Goal: Complete application form

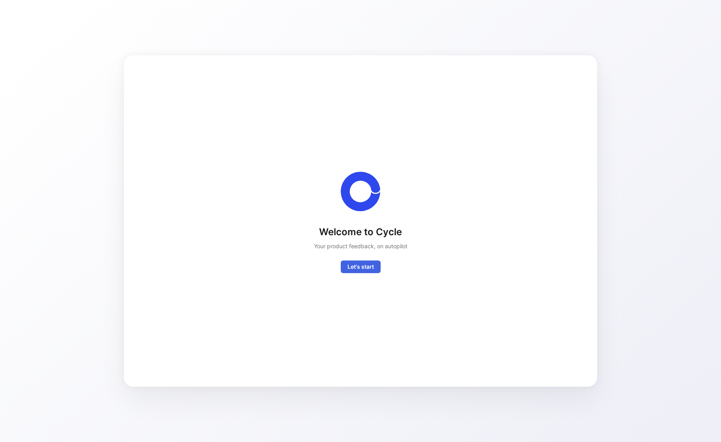
click at [365, 270] on span "Let's start" at bounding box center [360, 266] width 26 height 9
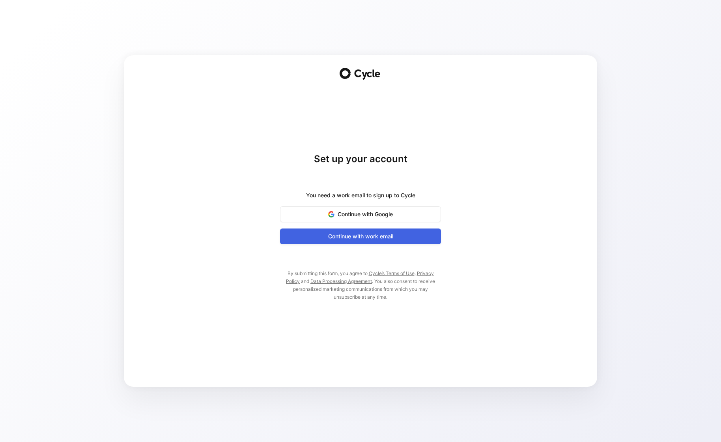
click at [393, 234] on span "Continue with work email" at bounding box center [360, 235] width 141 height 9
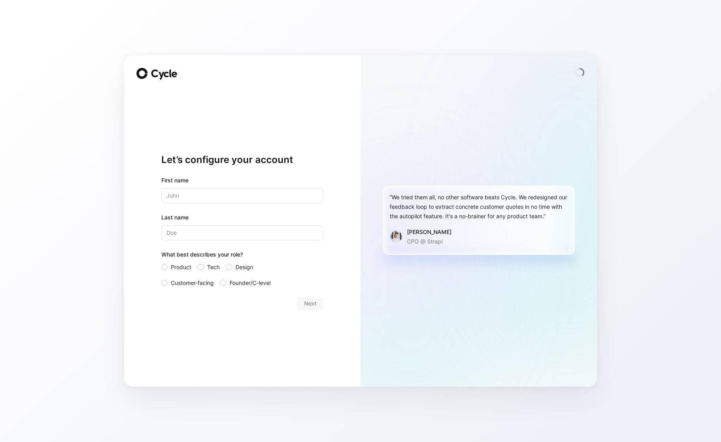
click at [203, 192] on input "text" at bounding box center [242, 195] width 162 height 15
click at [282, 195] on input "text" at bounding box center [242, 195] width 162 height 15
click at [317, 312] on div "Let’s configure your account First name Last name What best describes your role…" at bounding box center [242, 231] width 162 height 285
click at [317, 305] on div "Next" at bounding box center [242, 303] width 162 height 13
click at [249, 202] on input "text" at bounding box center [242, 195] width 162 height 15
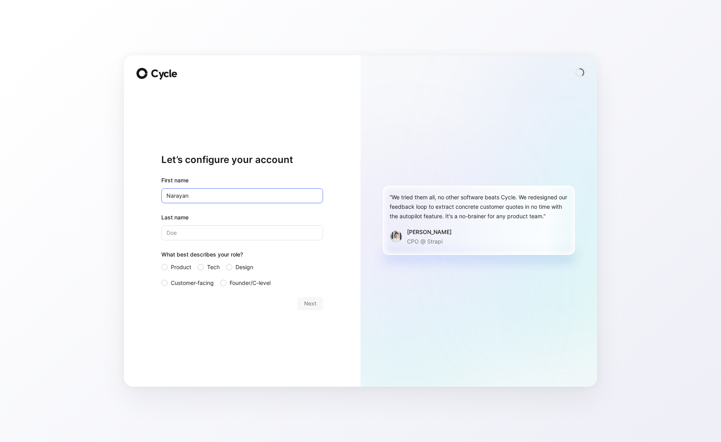
type input "Narayan"
type input "Arumugam"
click at [210, 265] on span "Tech" at bounding box center [213, 266] width 13 height 9
click at [198, 262] on input "Tech" at bounding box center [198, 262] width 0 height 0
click at [209, 281] on span "Customer-facing" at bounding box center [192, 282] width 43 height 9
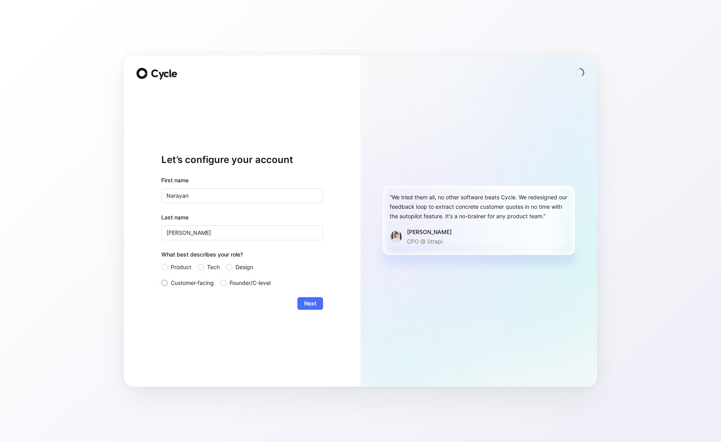
click at [161, 278] on input "Customer-facing" at bounding box center [161, 278] width 0 height 0
click at [318, 298] on button "Next" at bounding box center [310, 303] width 26 height 13
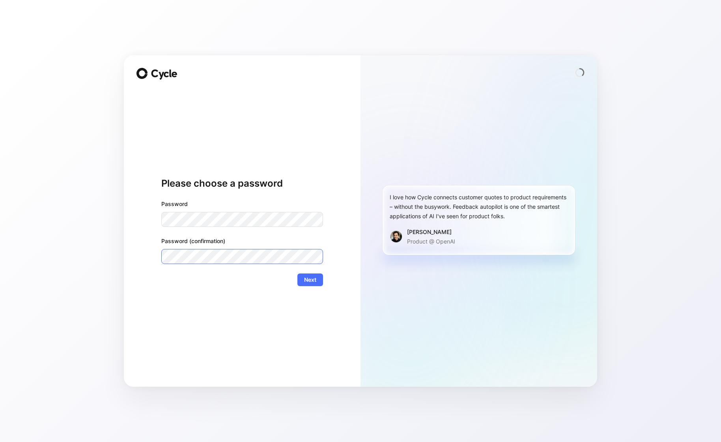
click at [144, 257] on div "Please choose a password Password Password (confirmation) Next" at bounding box center [242, 220] width 237 height 331
click at [223, 227] on div "Password Password (confirmation)" at bounding box center [242, 231] width 162 height 65
click at [159, 221] on div "Please choose a password Password Password (confirmation) Next" at bounding box center [242, 220] width 237 height 331
click at [301, 280] on button "Next" at bounding box center [310, 279] width 26 height 13
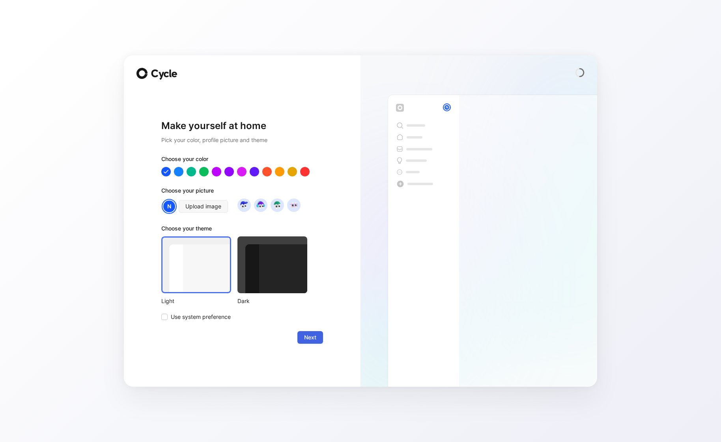
click at [306, 336] on span "Next" at bounding box center [310, 336] width 12 height 9
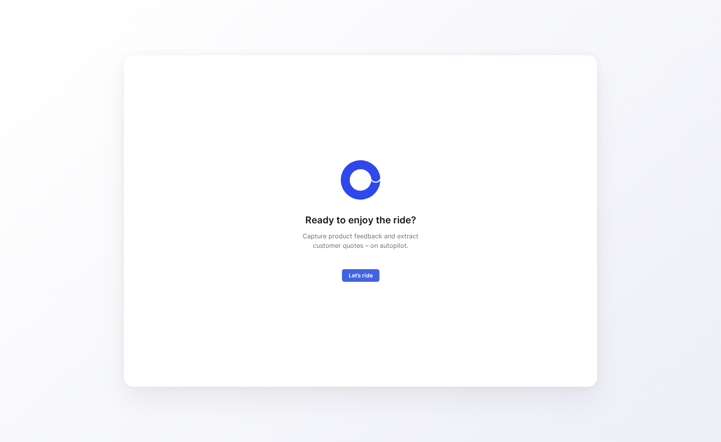
click at [350, 272] on span "Let’s ride" at bounding box center [361, 275] width 24 height 9
